Goal: Task Accomplishment & Management: Manage account settings

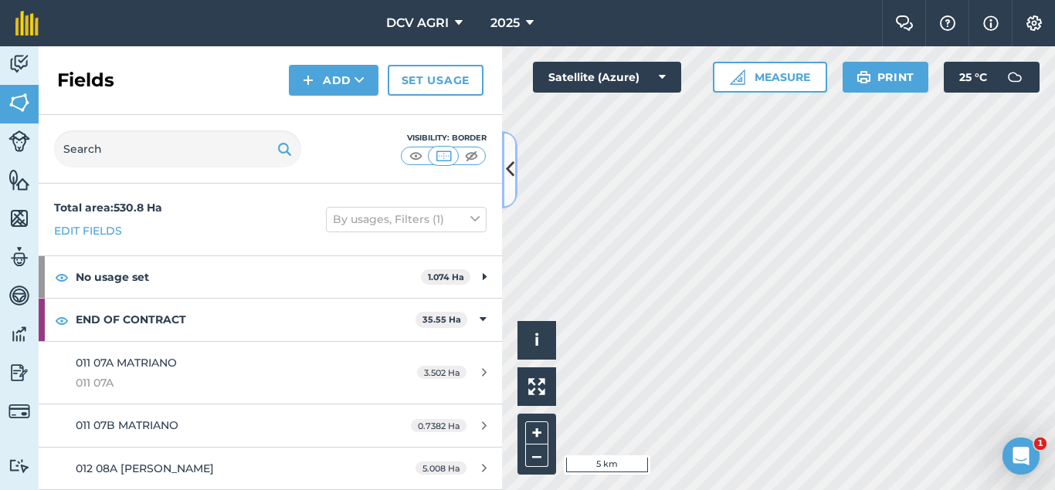
click at [508, 174] on icon at bounding box center [510, 169] width 8 height 27
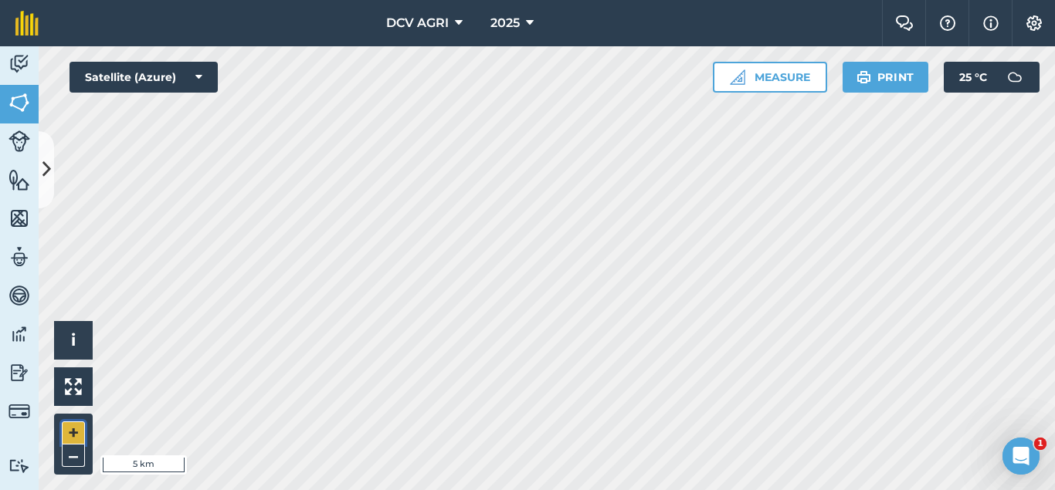
click at [64, 436] on button "+" at bounding box center [73, 433] width 23 height 23
click at [73, 429] on button "+" at bounding box center [73, 433] width 23 height 23
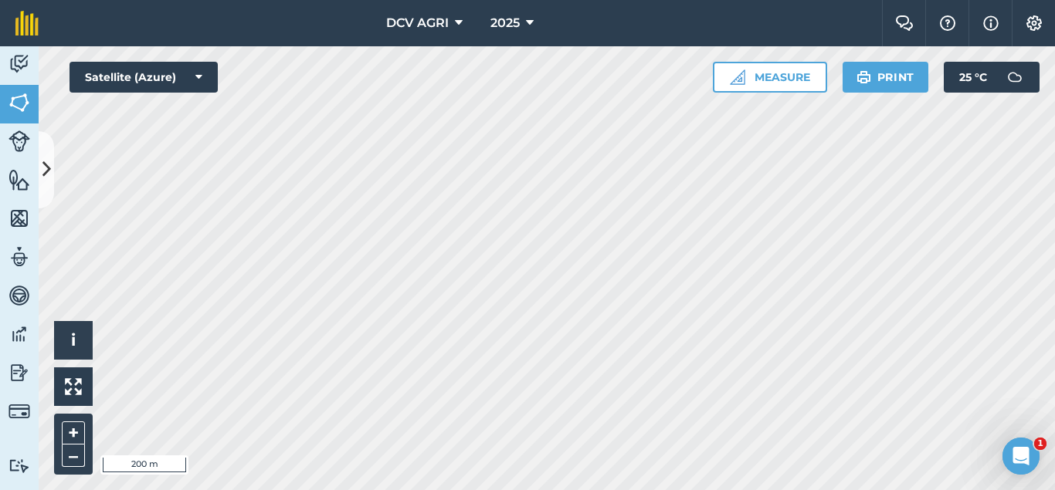
click at [436, 15] on div "DCV AGRI 2025 Farm Chat Help Info Settings DCV AGRI - 2025 Reproduced with the …" at bounding box center [527, 245] width 1055 height 490
click at [474, 5] on div "DCV AGRI 2025 Farm Chat Help Info Settings DCV AGRI - 2025 Reproduced with the …" at bounding box center [527, 245] width 1055 height 490
click at [71, 422] on button "+" at bounding box center [73, 433] width 23 height 23
click at [78, 463] on button "–" at bounding box center [73, 456] width 23 height 22
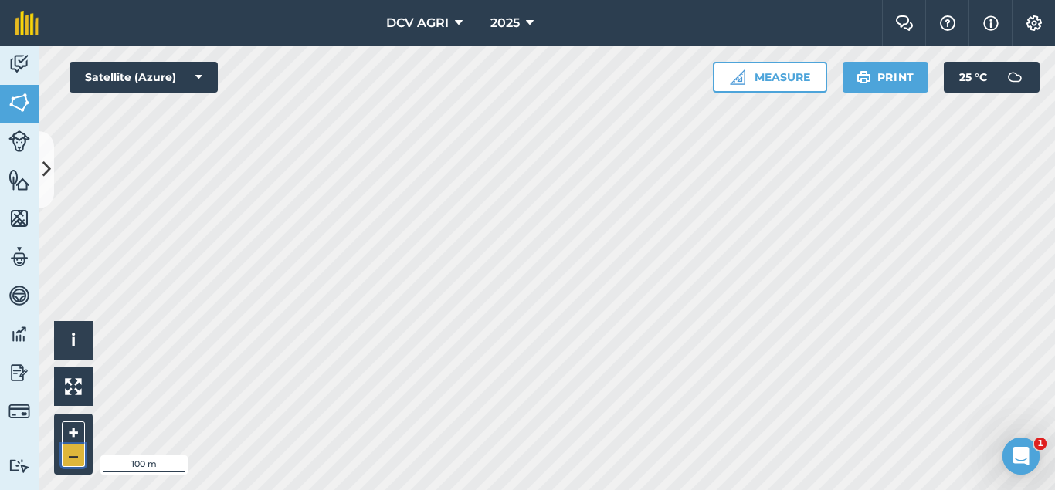
click at [72, 459] on button "–" at bounding box center [73, 456] width 23 height 22
click at [76, 457] on button "–" at bounding box center [73, 456] width 23 height 22
click at [71, 437] on button "+" at bounding box center [73, 433] width 23 height 23
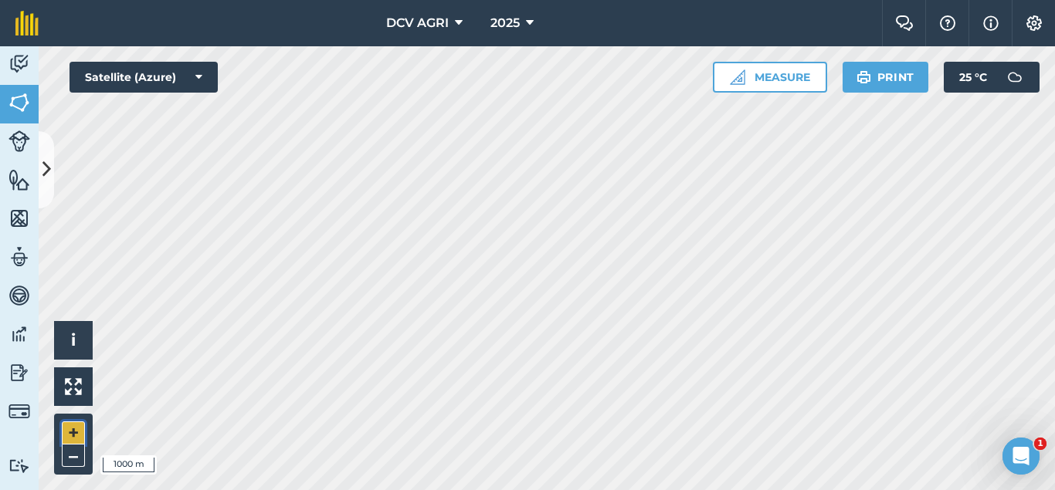
click at [71, 437] on button "+" at bounding box center [73, 433] width 23 height 23
click at [78, 433] on button "+" at bounding box center [73, 433] width 23 height 23
click at [72, 437] on button "+" at bounding box center [73, 433] width 23 height 23
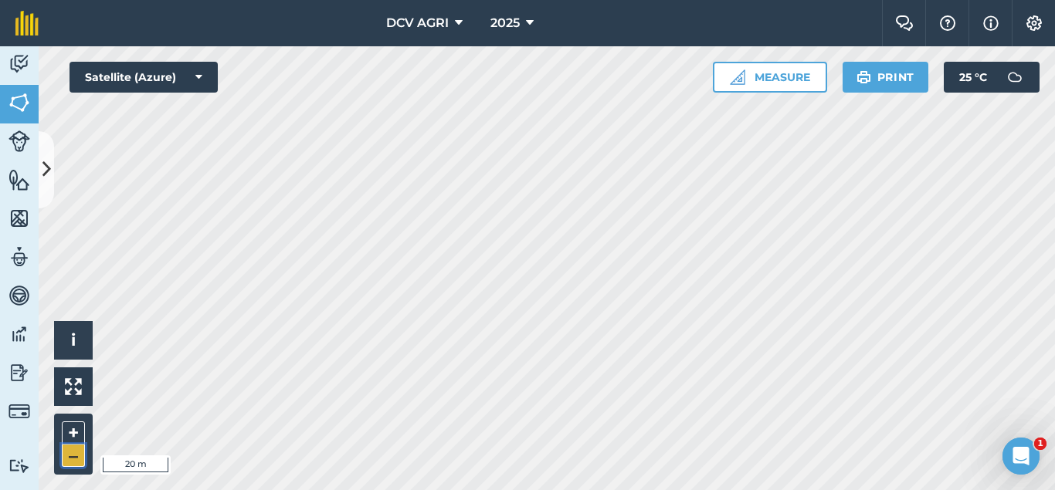
click at [83, 458] on button "–" at bounding box center [73, 456] width 23 height 22
click at [77, 460] on button "–" at bounding box center [73, 456] width 23 height 22
click at [66, 464] on button "–" at bounding box center [73, 456] width 23 height 22
click at [73, 456] on button "–" at bounding box center [73, 456] width 23 height 22
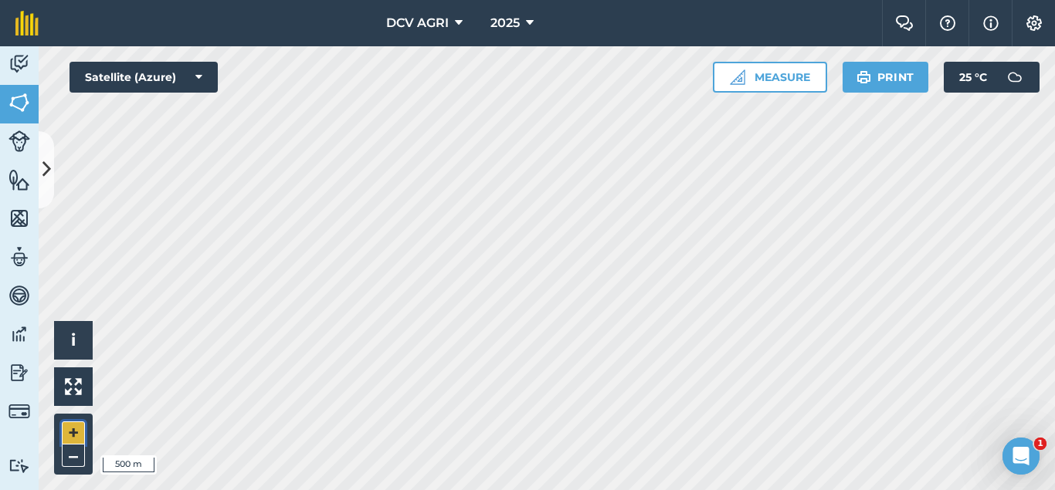
click at [68, 437] on button "+" at bounding box center [73, 433] width 23 height 23
click at [63, 431] on button "+" at bounding box center [73, 433] width 23 height 23
click at [72, 423] on button "+" at bounding box center [73, 433] width 23 height 23
click at [658, 39] on div "DCV AGRI 2025 Farm Chat Help Info Settings DCV AGRI - 2025 Reproduced with the …" at bounding box center [527, 245] width 1055 height 490
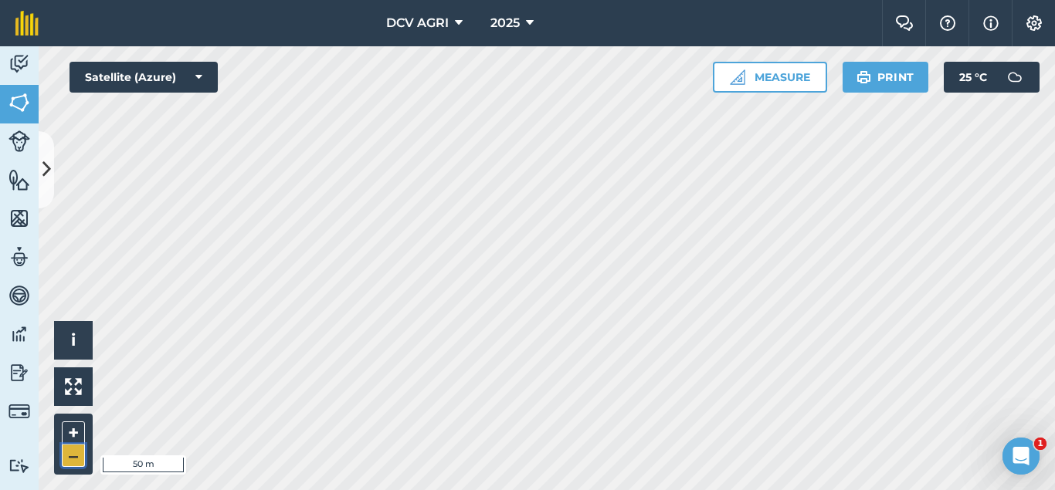
click at [80, 449] on button "–" at bounding box center [73, 456] width 23 height 22
click at [765, 0] on div "DCV AGRI 2025 Farm Chat Help Info Settings DCV AGRI - 2025 Reproduced with the …" at bounding box center [527, 245] width 1055 height 490
click at [78, 429] on button "+" at bounding box center [73, 433] width 23 height 23
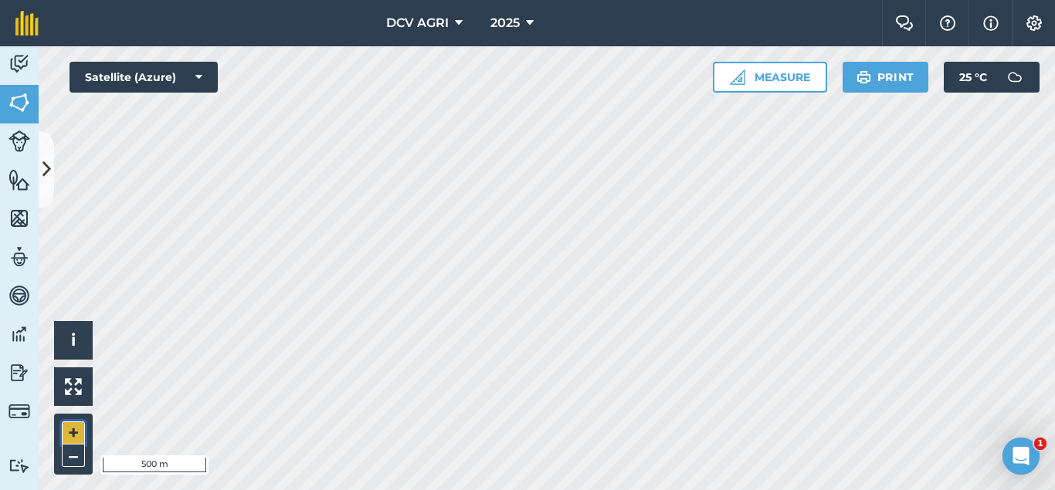
click at [78, 429] on button "+" at bounding box center [73, 433] width 23 height 23
click at [76, 452] on button "–" at bounding box center [73, 456] width 23 height 22
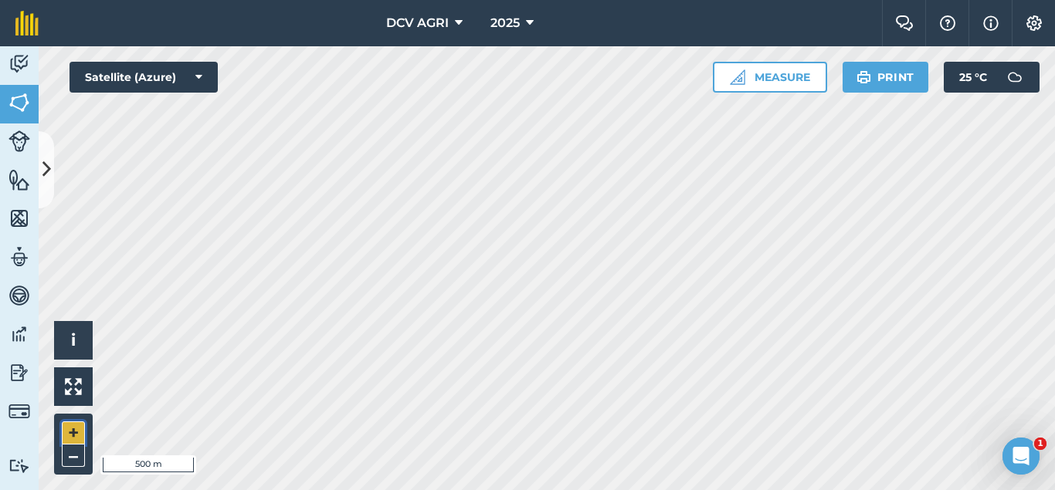
click at [67, 436] on button "+" at bounding box center [73, 433] width 23 height 23
click at [80, 453] on button "–" at bounding box center [73, 456] width 23 height 22
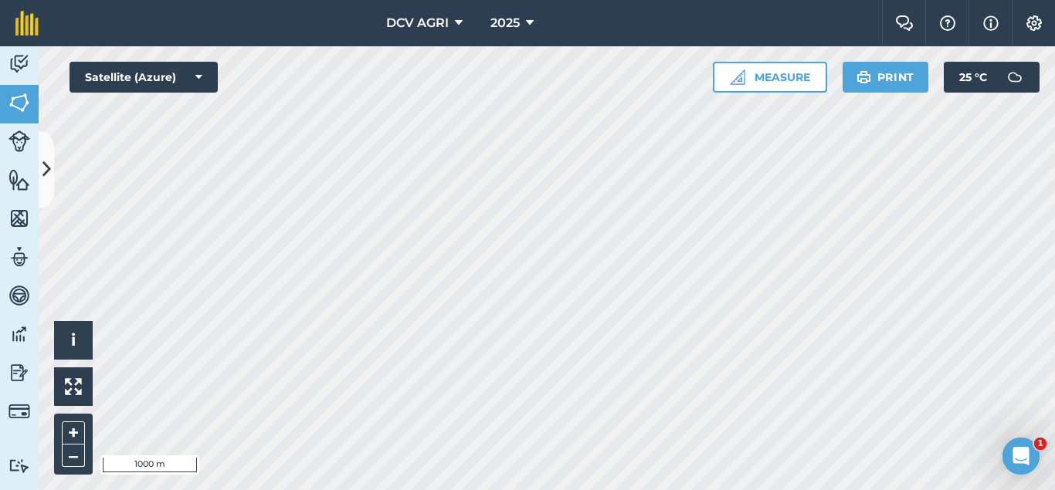
click at [754, 16] on div "DCV AGRI 2025 Farm Chat Help Info Settings DCV AGRI - 2025 Reproduced with the …" at bounding box center [527, 245] width 1055 height 490
click at [76, 432] on button "+" at bounding box center [73, 433] width 23 height 23
